Goal: Transaction & Acquisition: Register for event/course

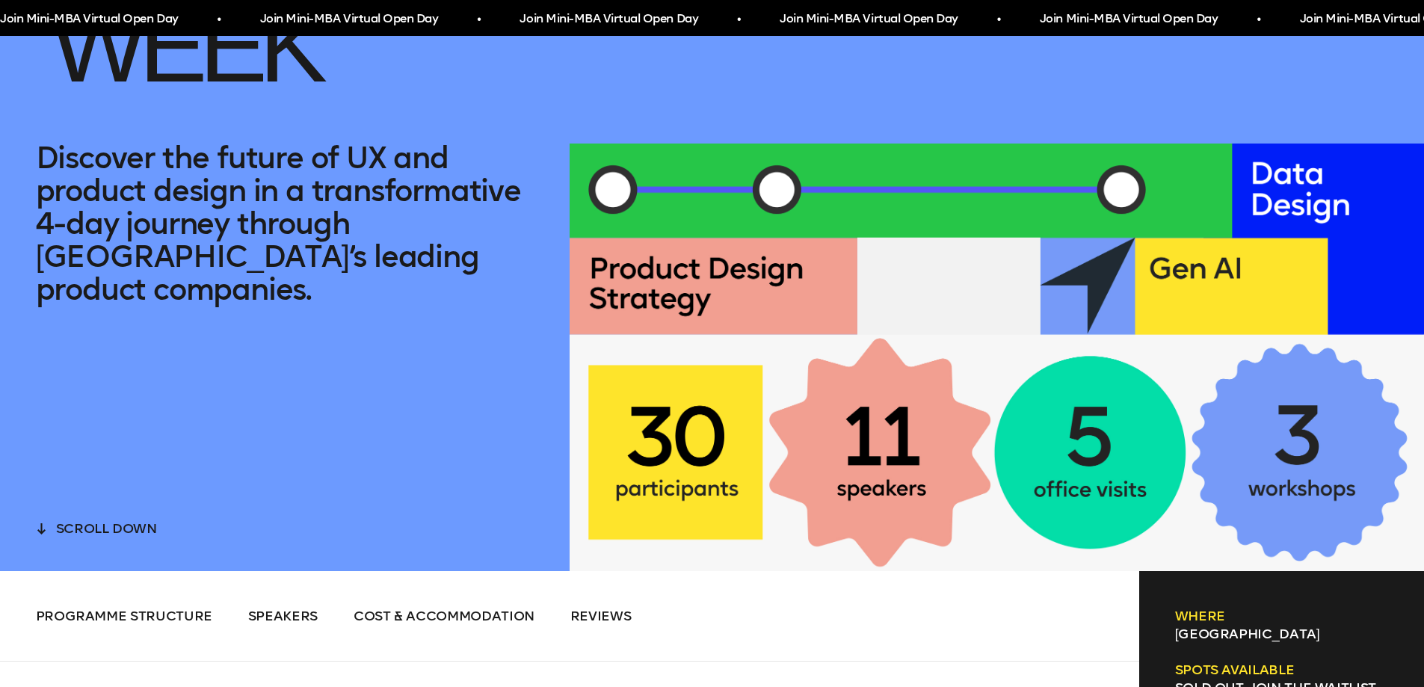
scroll to position [747, 0]
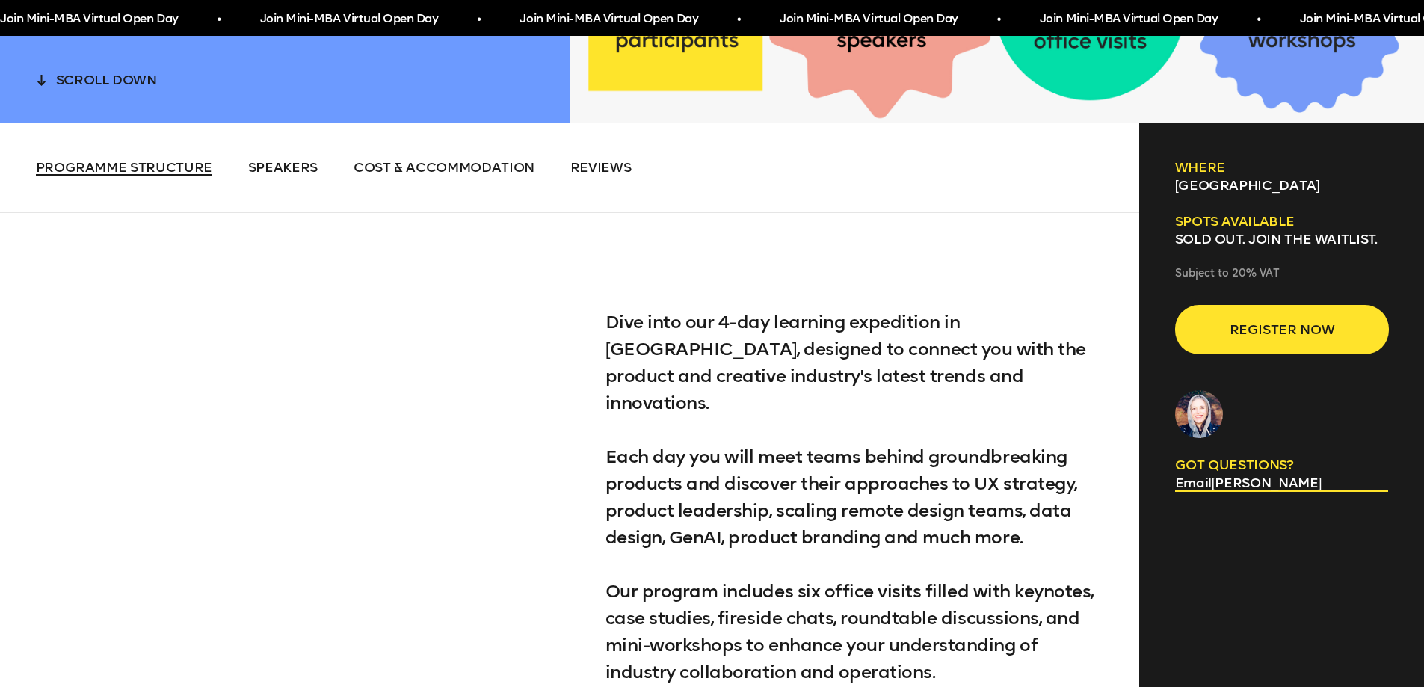
click at [155, 173] on span "Programme structure" at bounding box center [124, 167] width 176 height 16
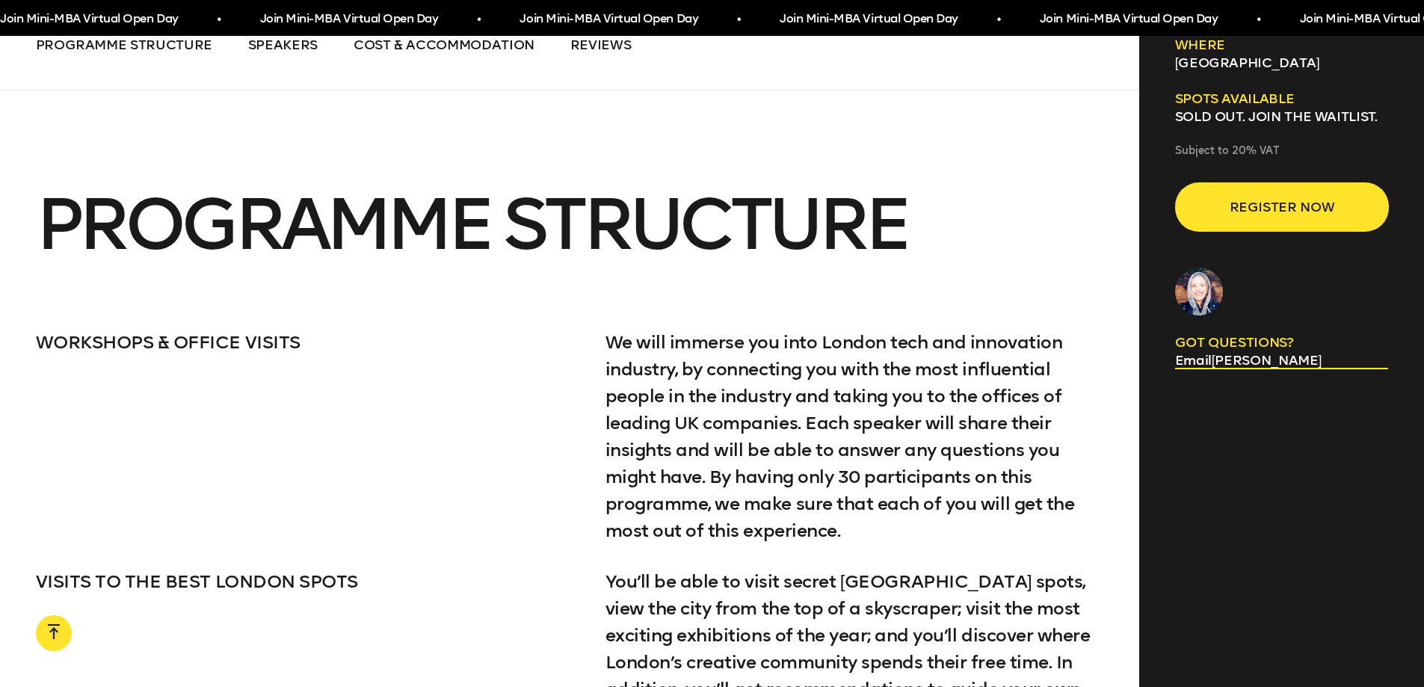
scroll to position [2798, 0]
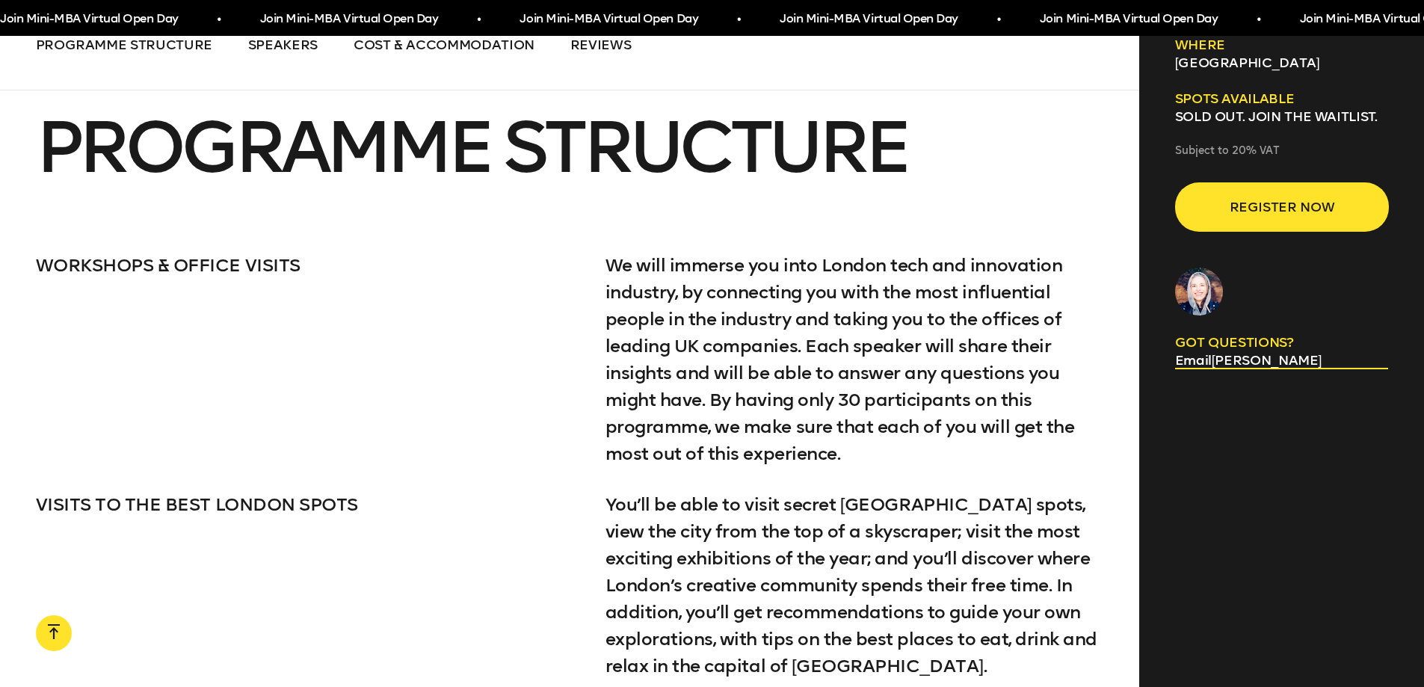
click at [1252, 116] on p "SOLD OUT. Join the waitlist." at bounding box center [1282, 117] width 214 height 18
click at [1305, 117] on p "SOLD OUT. Join the waitlist." at bounding box center [1282, 117] width 214 height 18
click at [1231, 112] on p "SOLD OUT. Join the waitlist." at bounding box center [1282, 117] width 214 height 18
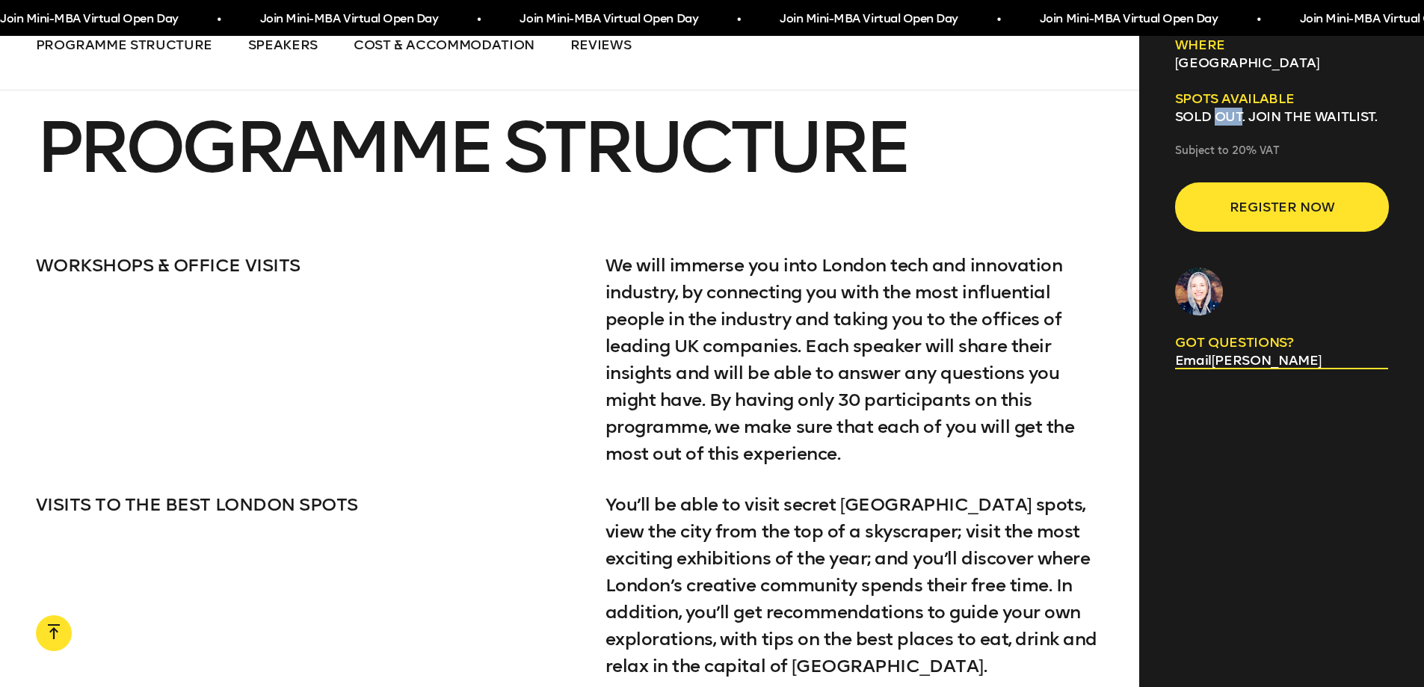
click at [1231, 112] on p "SOLD OUT. Join the waitlist." at bounding box center [1282, 117] width 214 height 18
click at [1219, 140] on div "Where [GEOGRAPHIC_DATA] Spots available SOLD OUT. Join the waitlist. Subject to…" at bounding box center [1282, 211] width 214 height 351
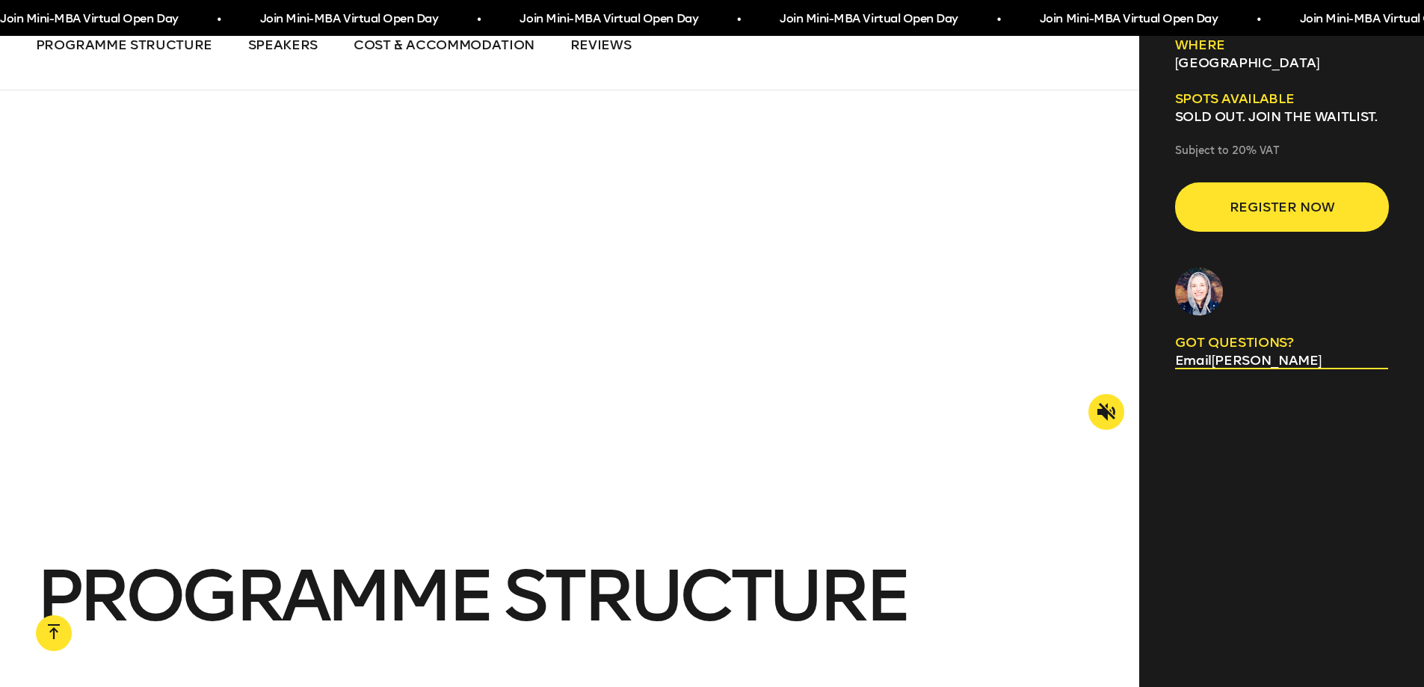
scroll to position [1827, 0]
